Goal: Find specific page/section: Find specific page/section

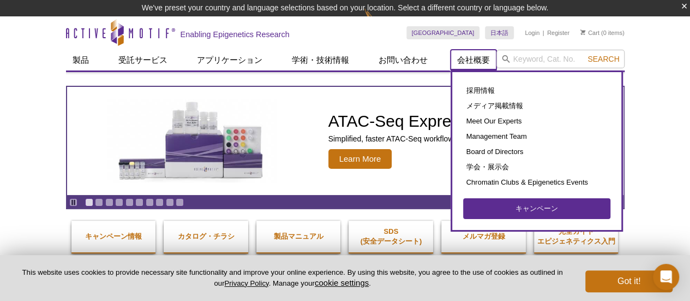
click at [480, 57] on link "会社概要" at bounding box center [474, 60] width 46 height 21
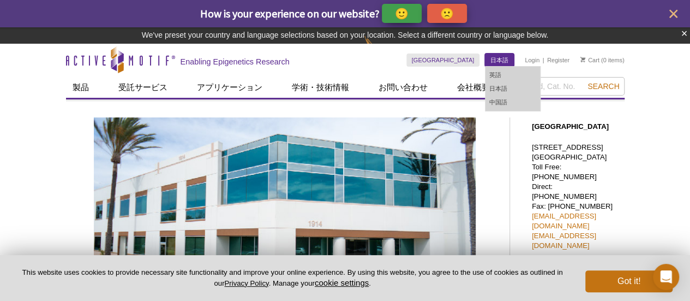
click at [500, 58] on link "日本語" at bounding box center [499, 59] width 29 height 13
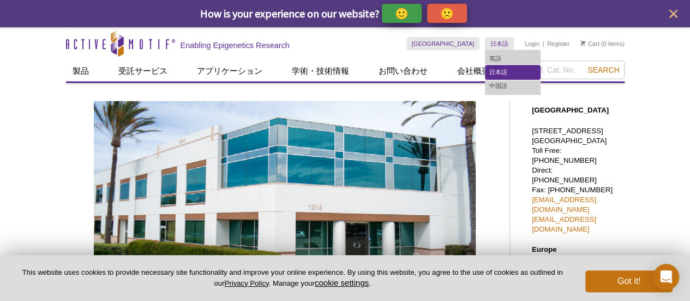
click at [501, 71] on link "日本語" at bounding box center [513, 72] width 55 height 14
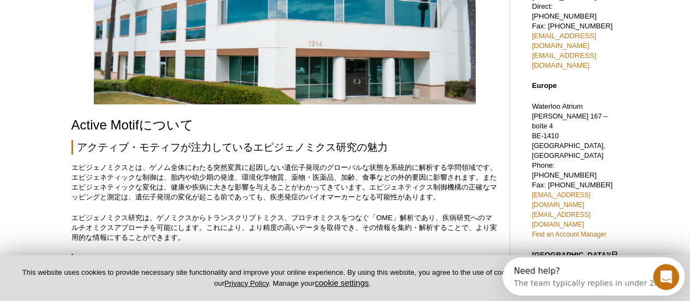
scroll to position [273, 0]
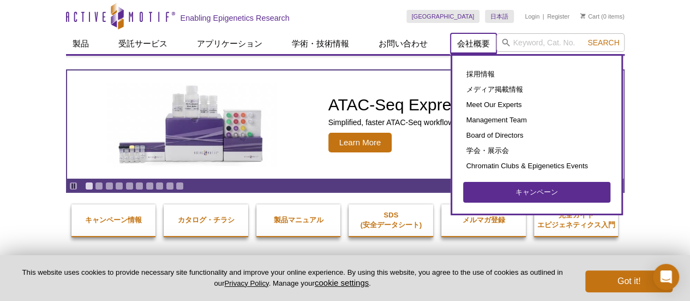
click at [476, 41] on link "会社概要" at bounding box center [474, 43] width 46 height 21
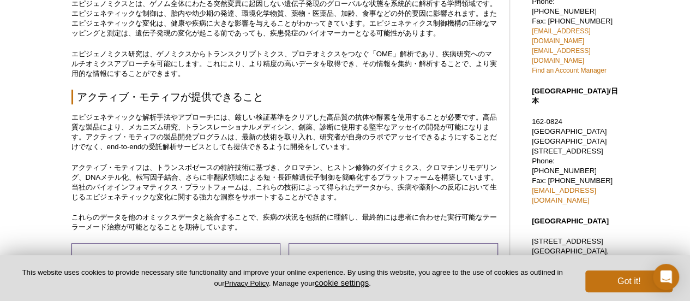
scroll to position [273, 0]
